Goal: Task Accomplishment & Management: Complete application form

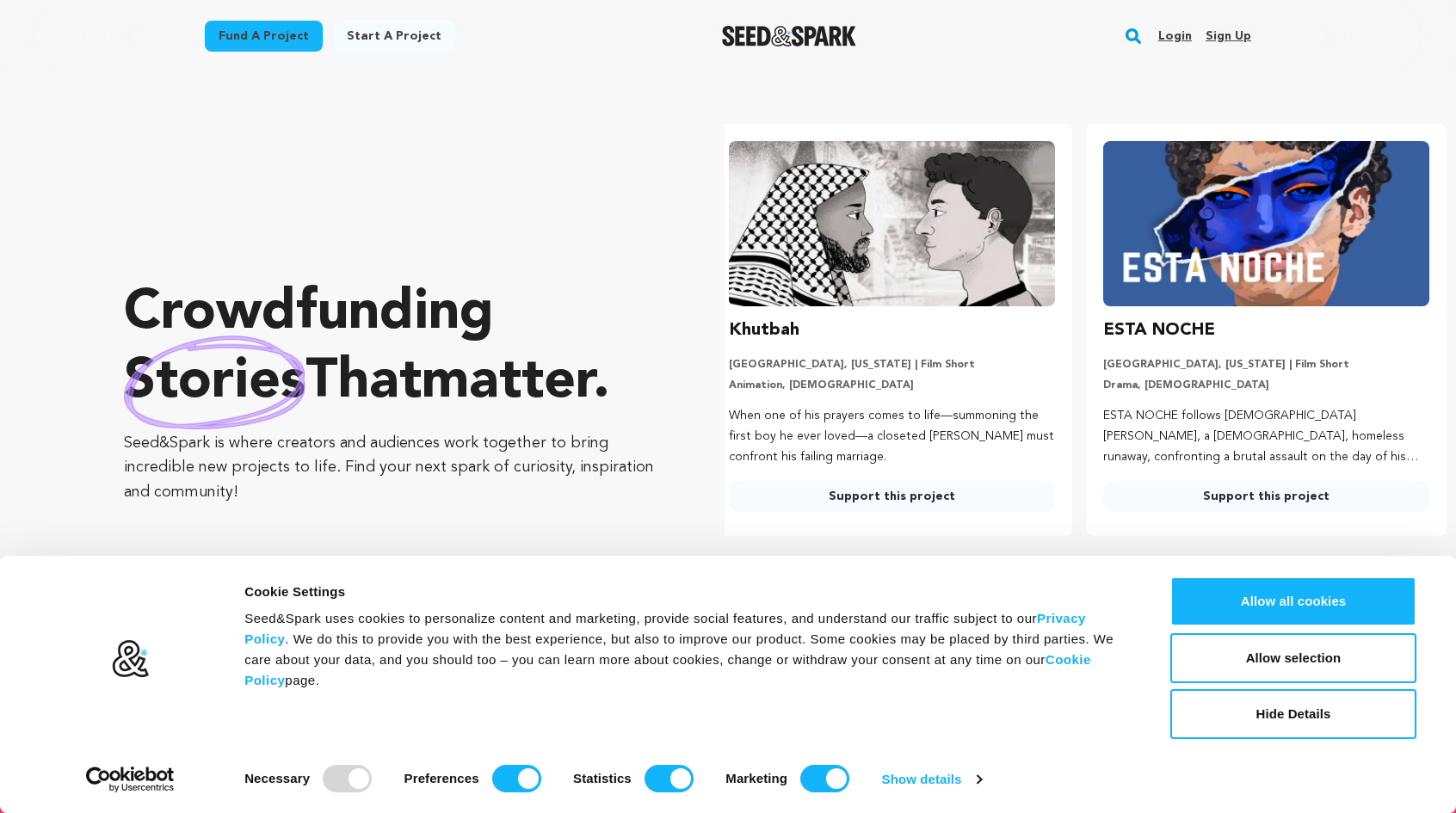
scroll to position [0, 388]
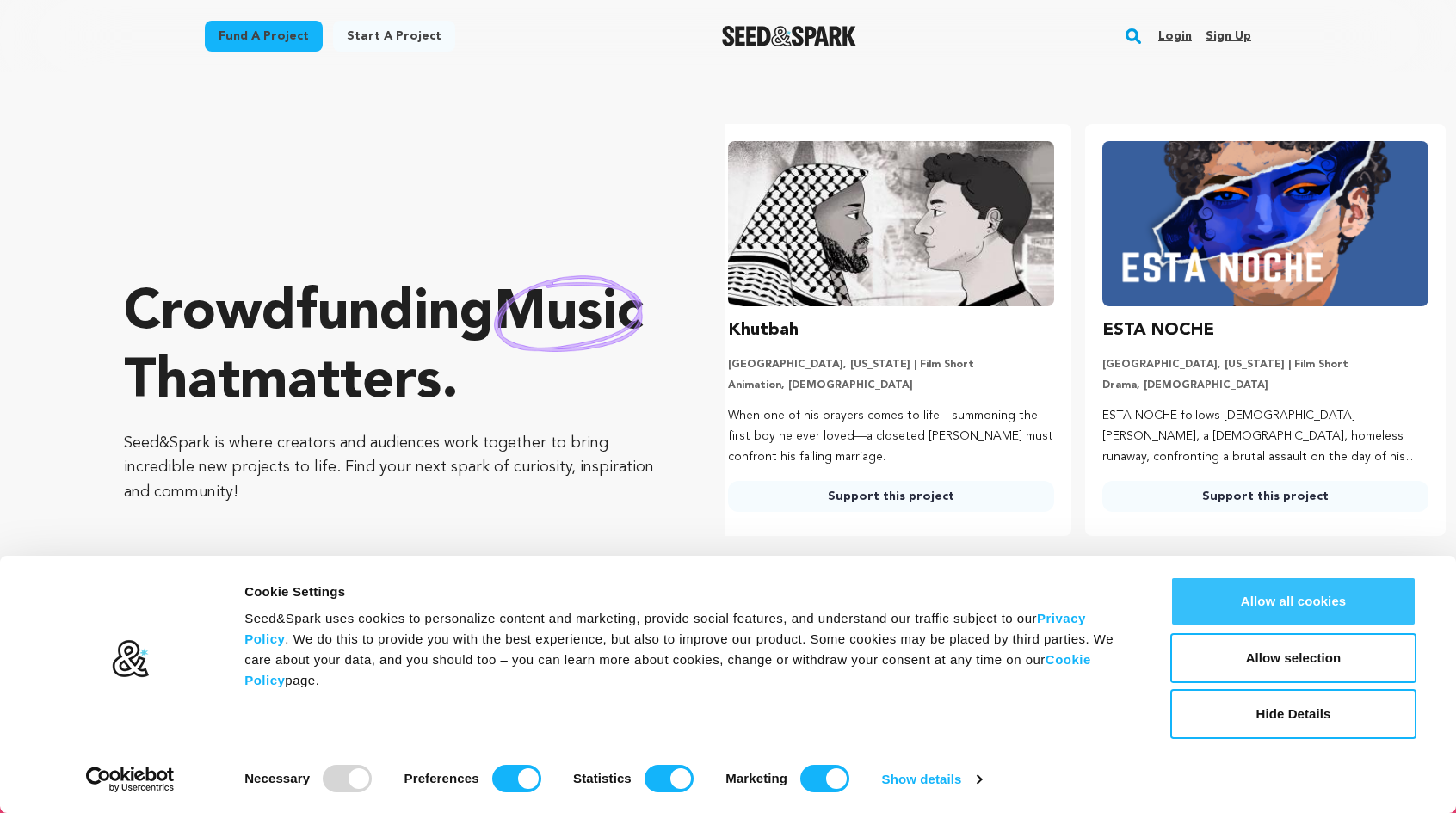
click at [1266, 597] on button "Allow all cookies" at bounding box center [1293, 601] width 246 height 50
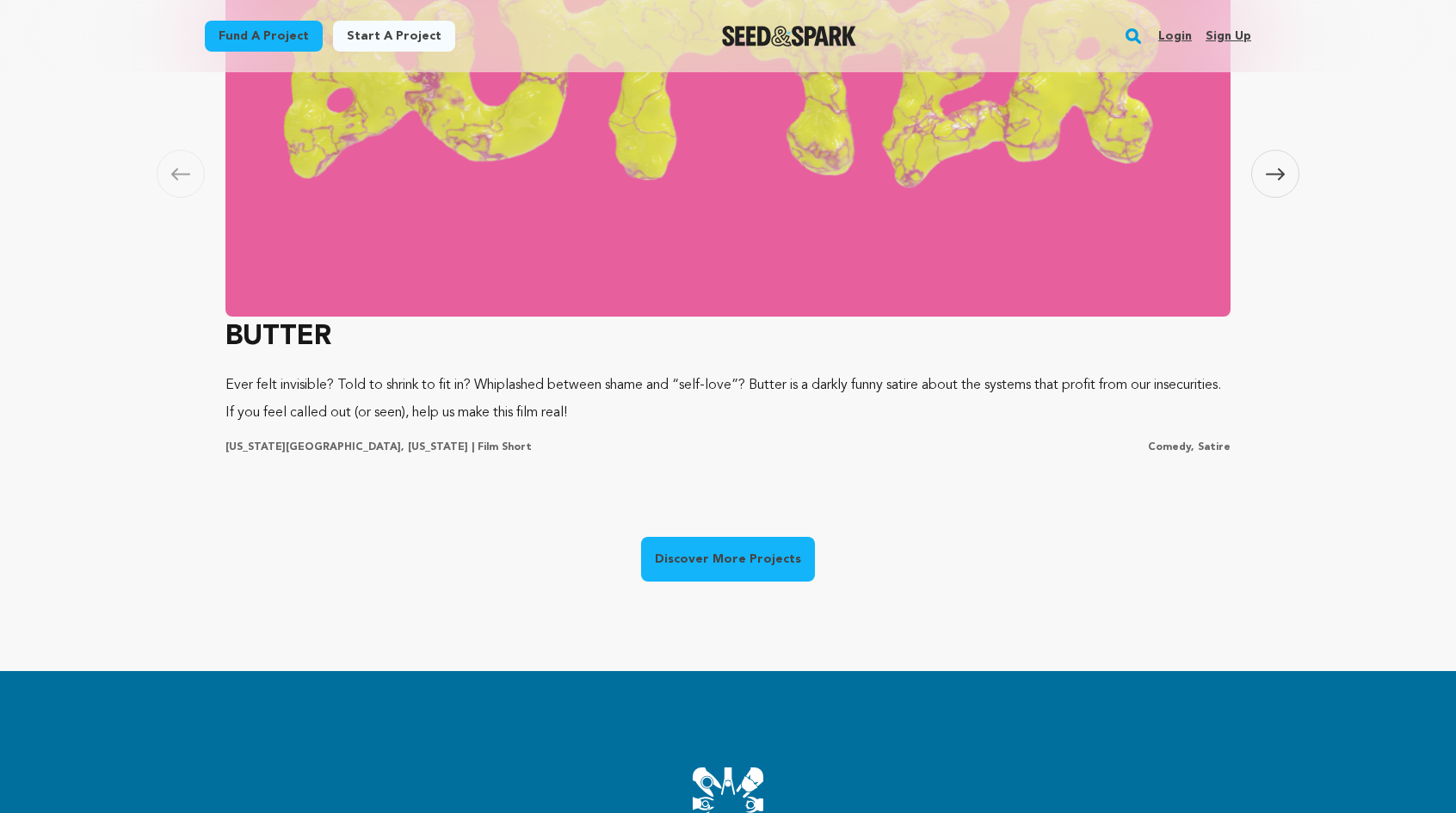
scroll to position [1252, 0]
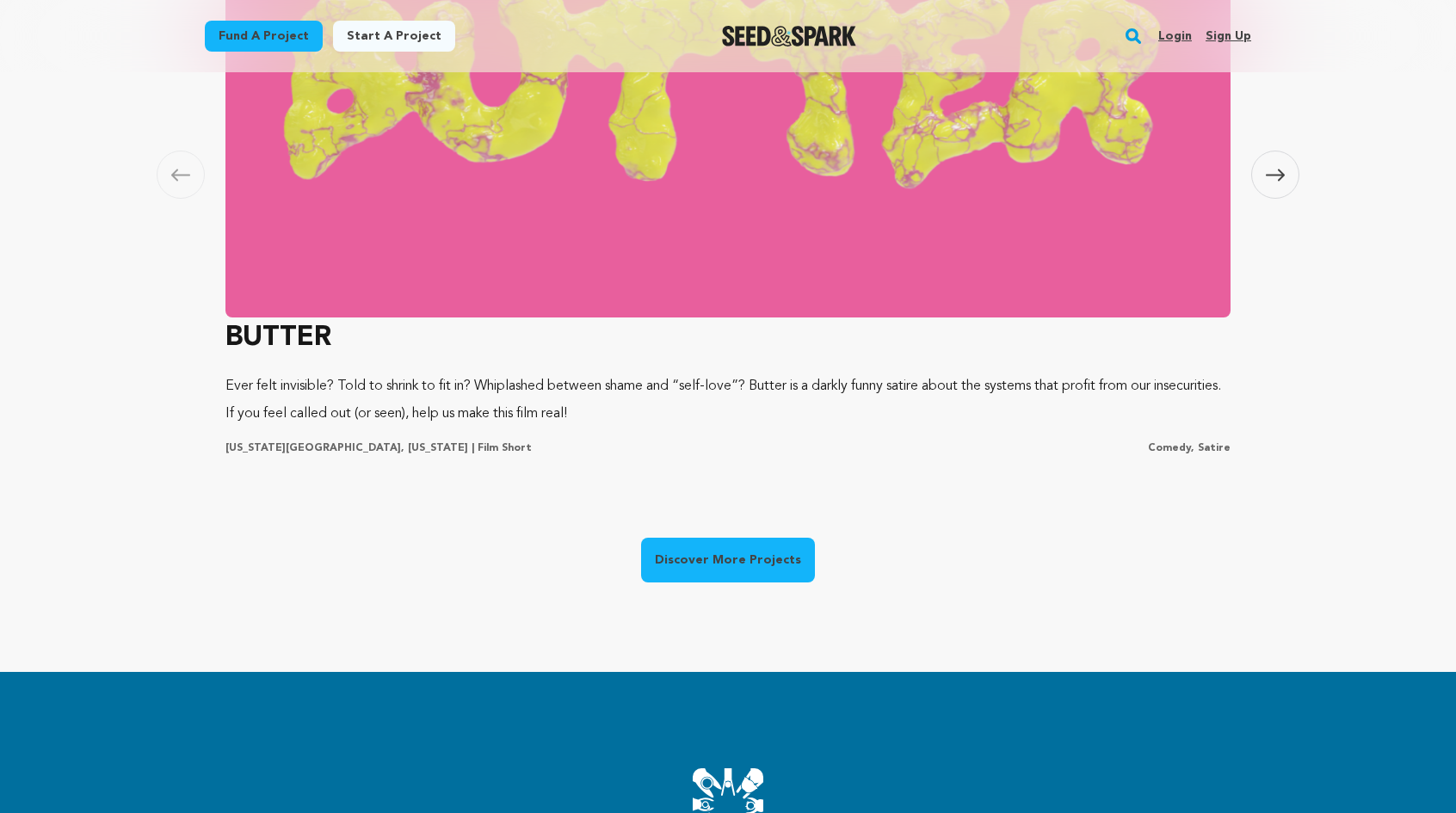
click at [749, 550] on link "Discover More Projects" at bounding box center [728, 560] width 174 height 45
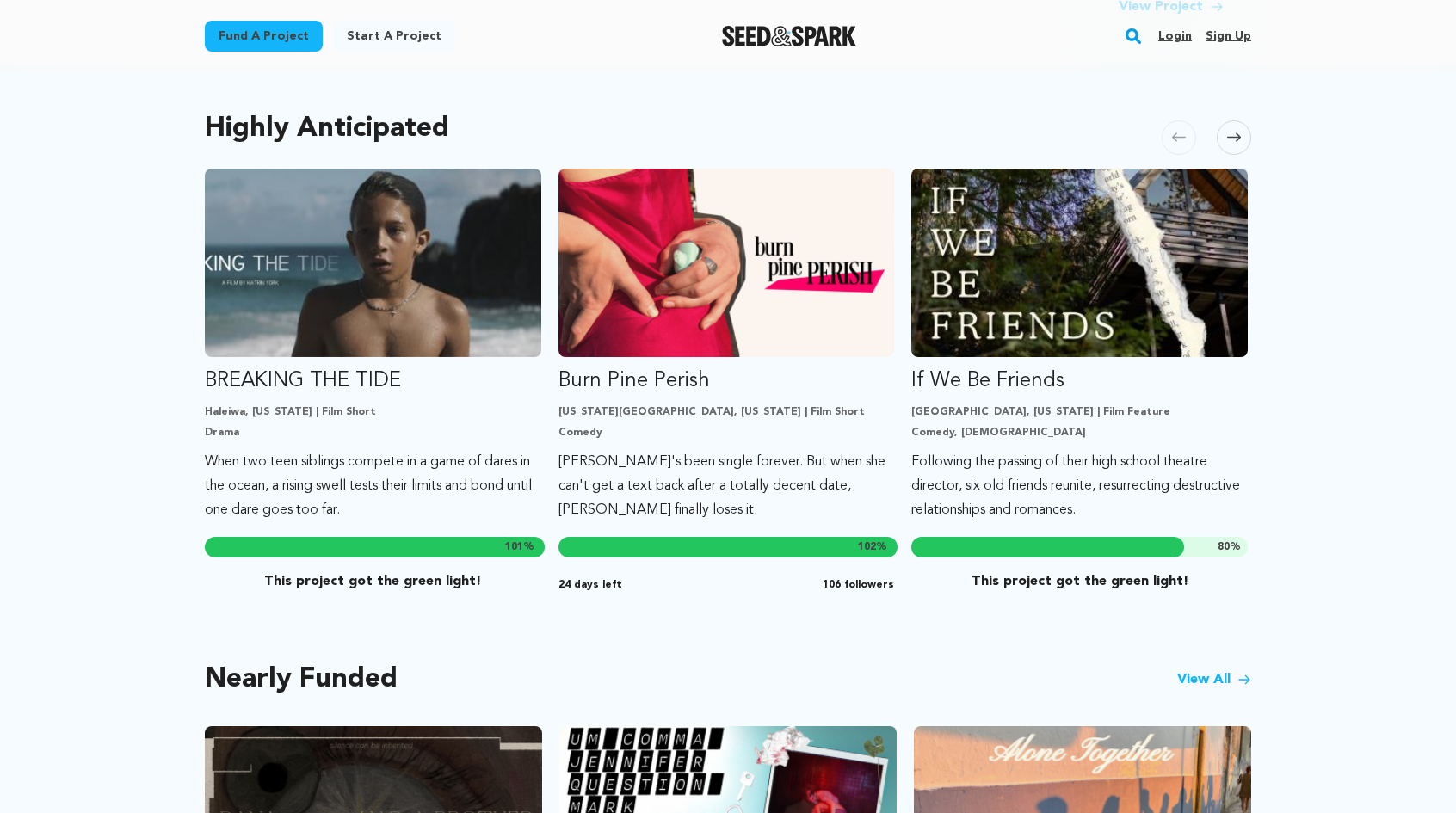
scroll to position [900, 0]
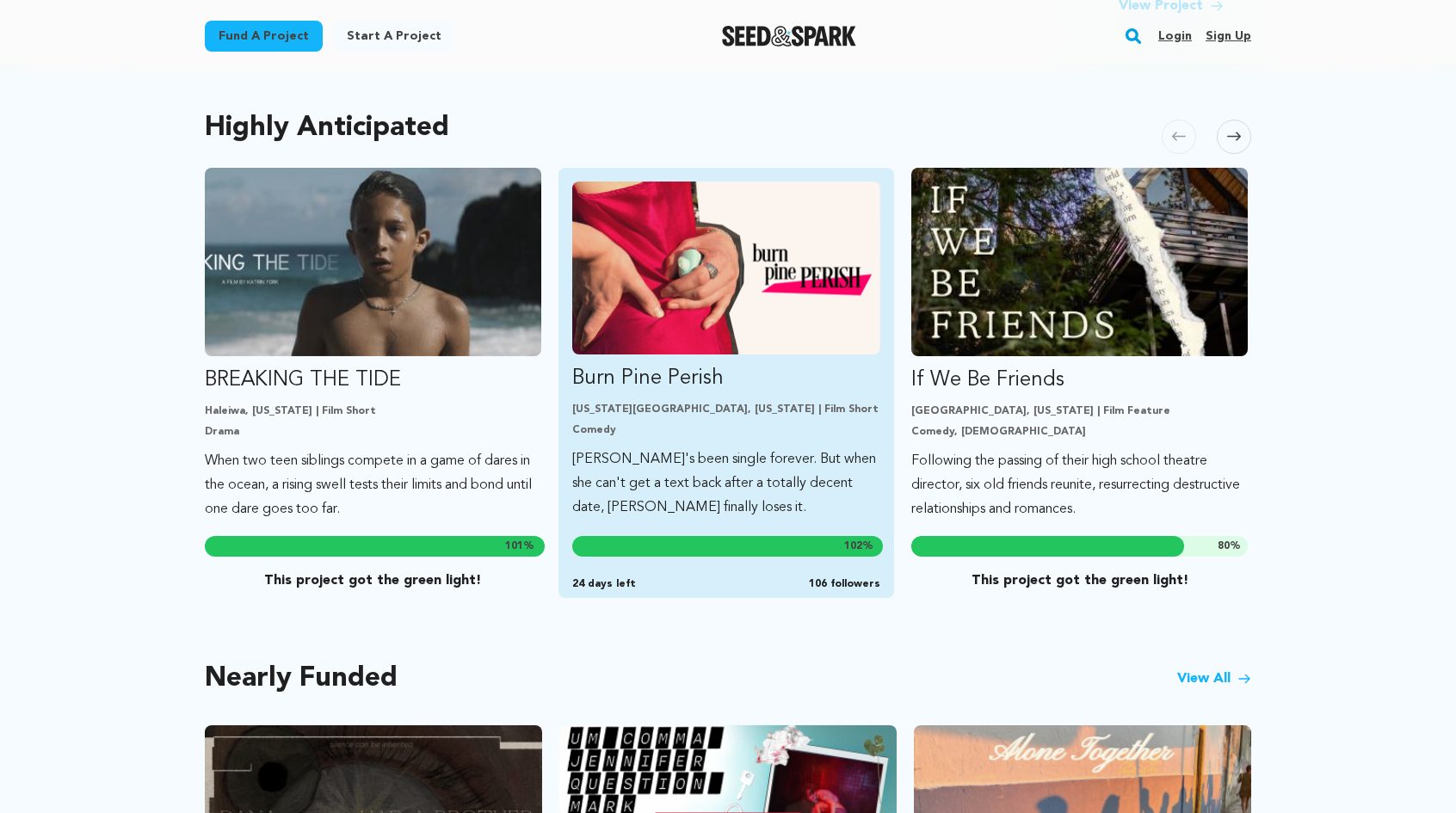
click at [844, 402] on div "New York City, New York | Film Short Comedy" at bounding box center [726, 420] width 309 height 34
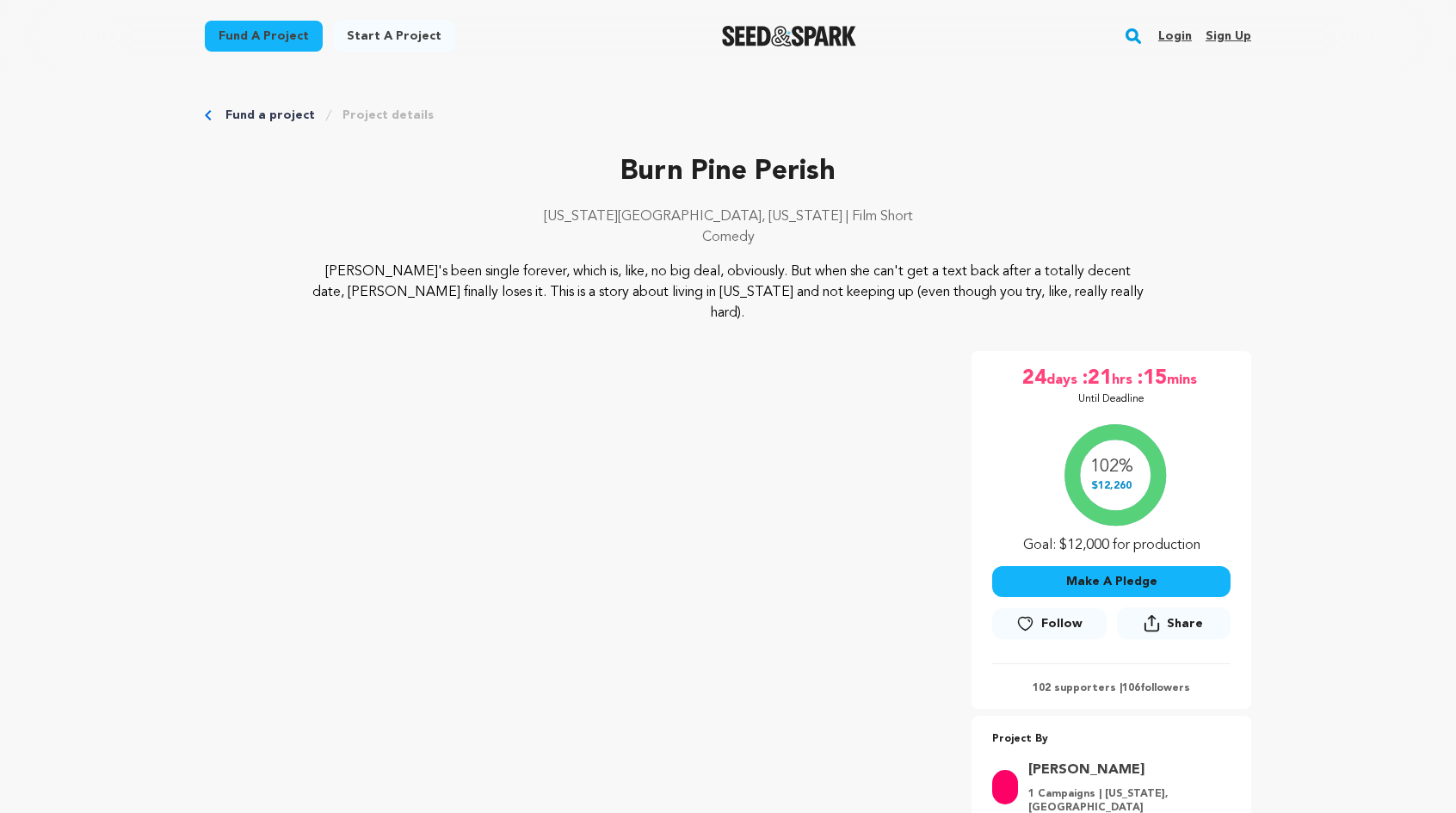
click at [383, 14] on div "Fund a project Start a project Search Login Sign up Start a project Fund a proj…" at bounding box center [714, 36] width 1074 height 45
click at [334, 40] on link "Start a project" at bounding box center [393, 36] width 122 height 31
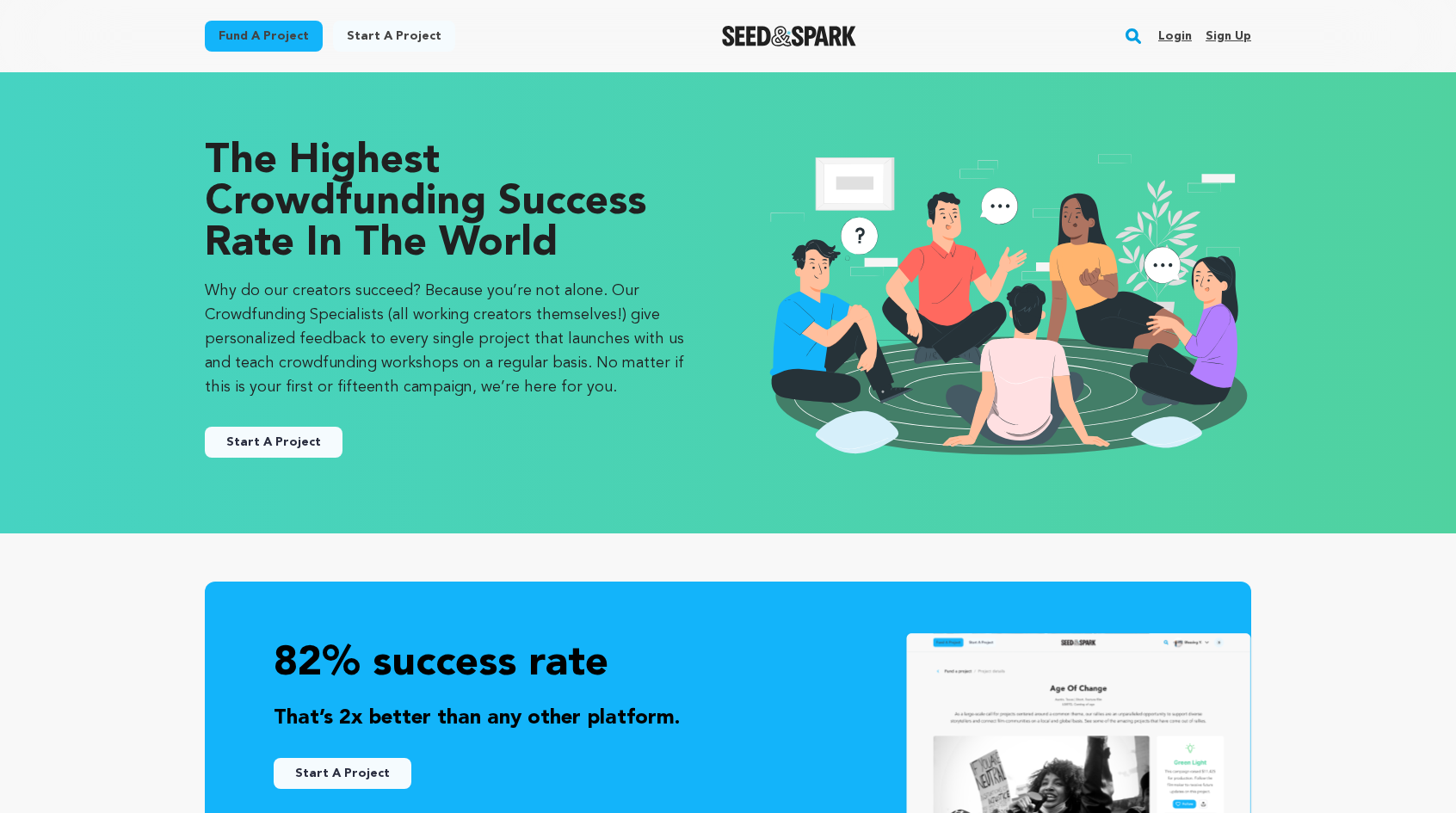
click at [296, 444] on link "Start A Project" at bounding box center [273, 442] width 138 height 31
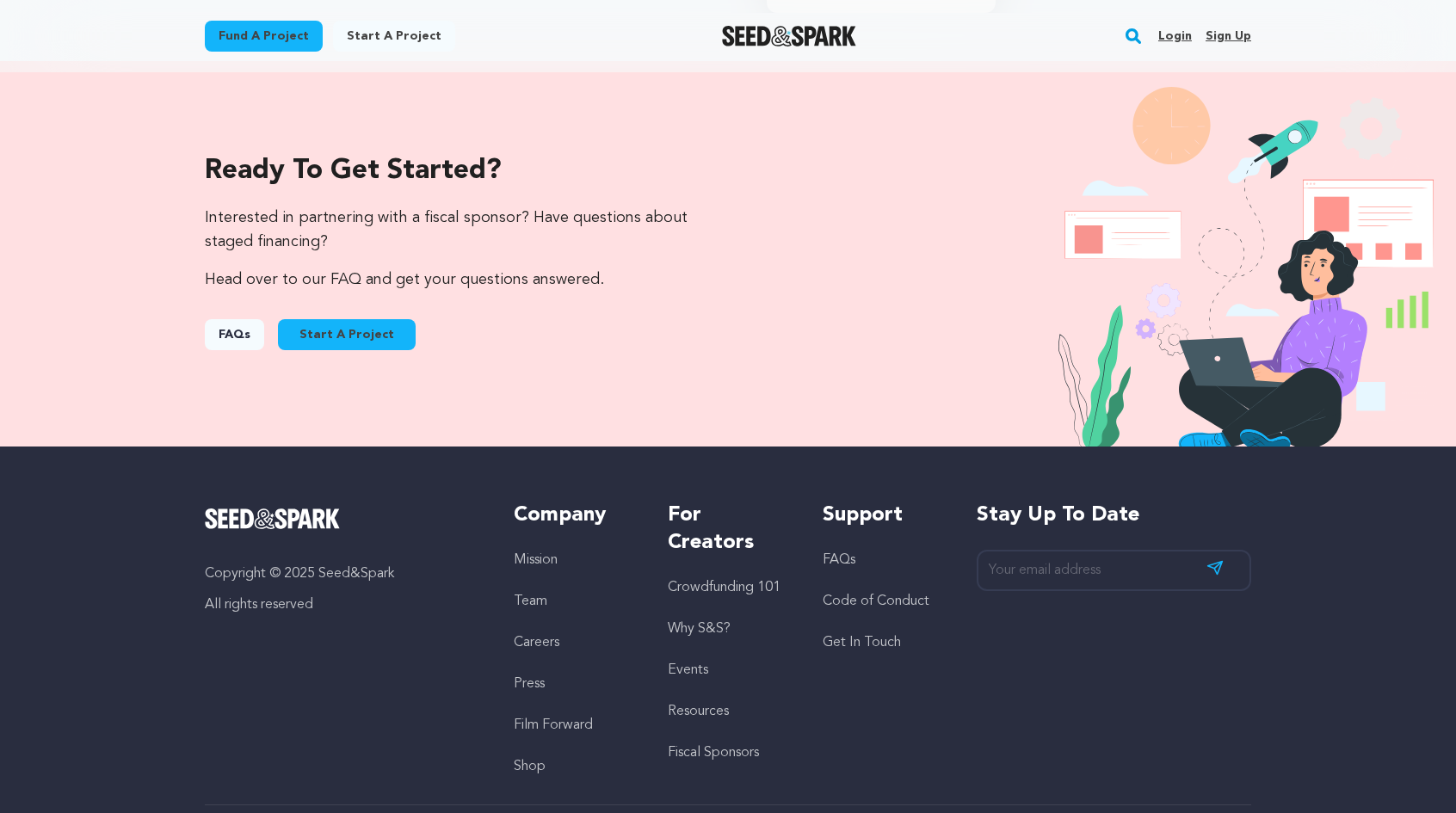
scroll to position [1724, 0]
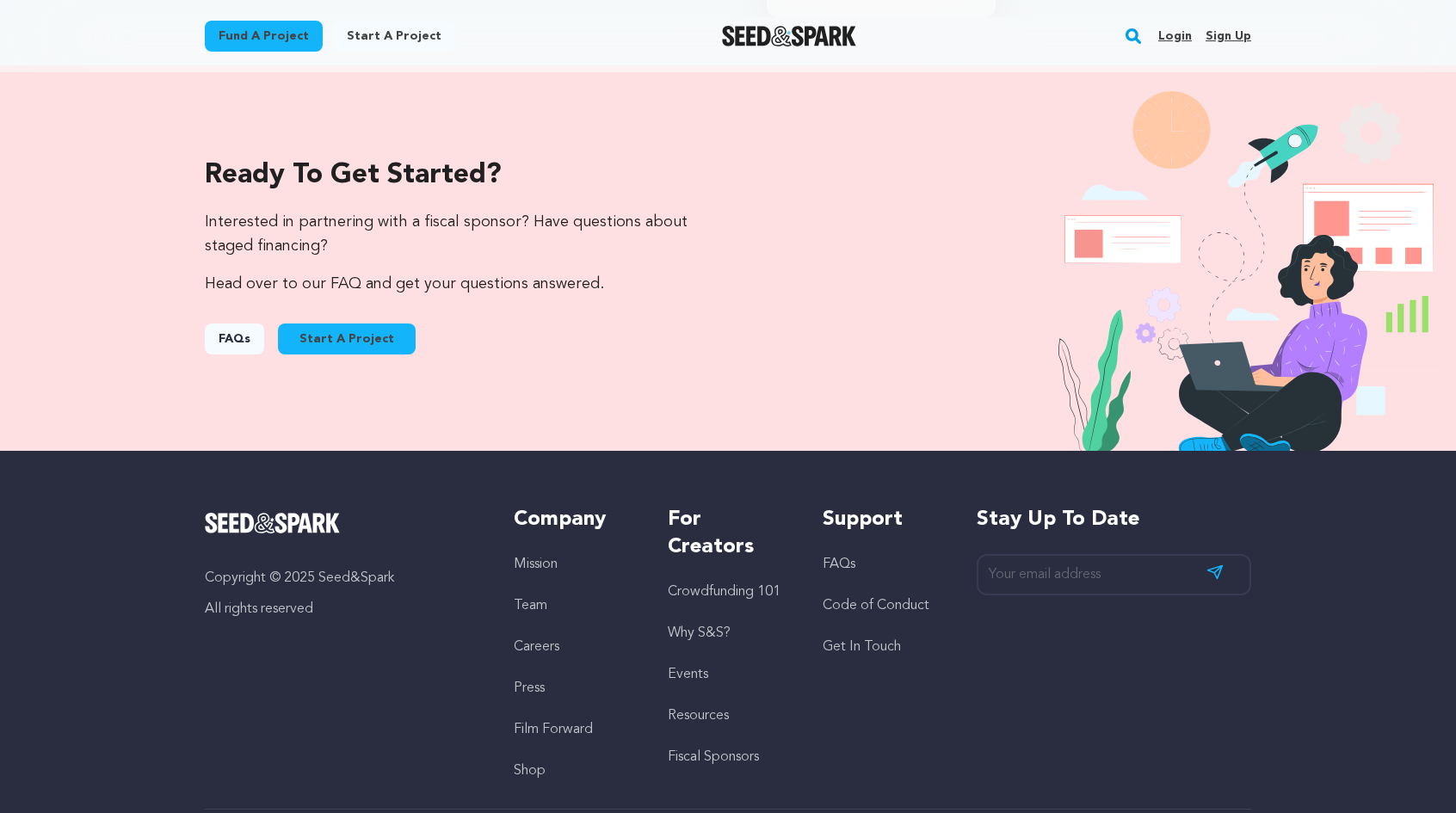
click at [217, 353] on link "FAQs" at bounding box center [235, 339] width 60 height 31
